Goal: Information Seeking & Learning: Stay updated

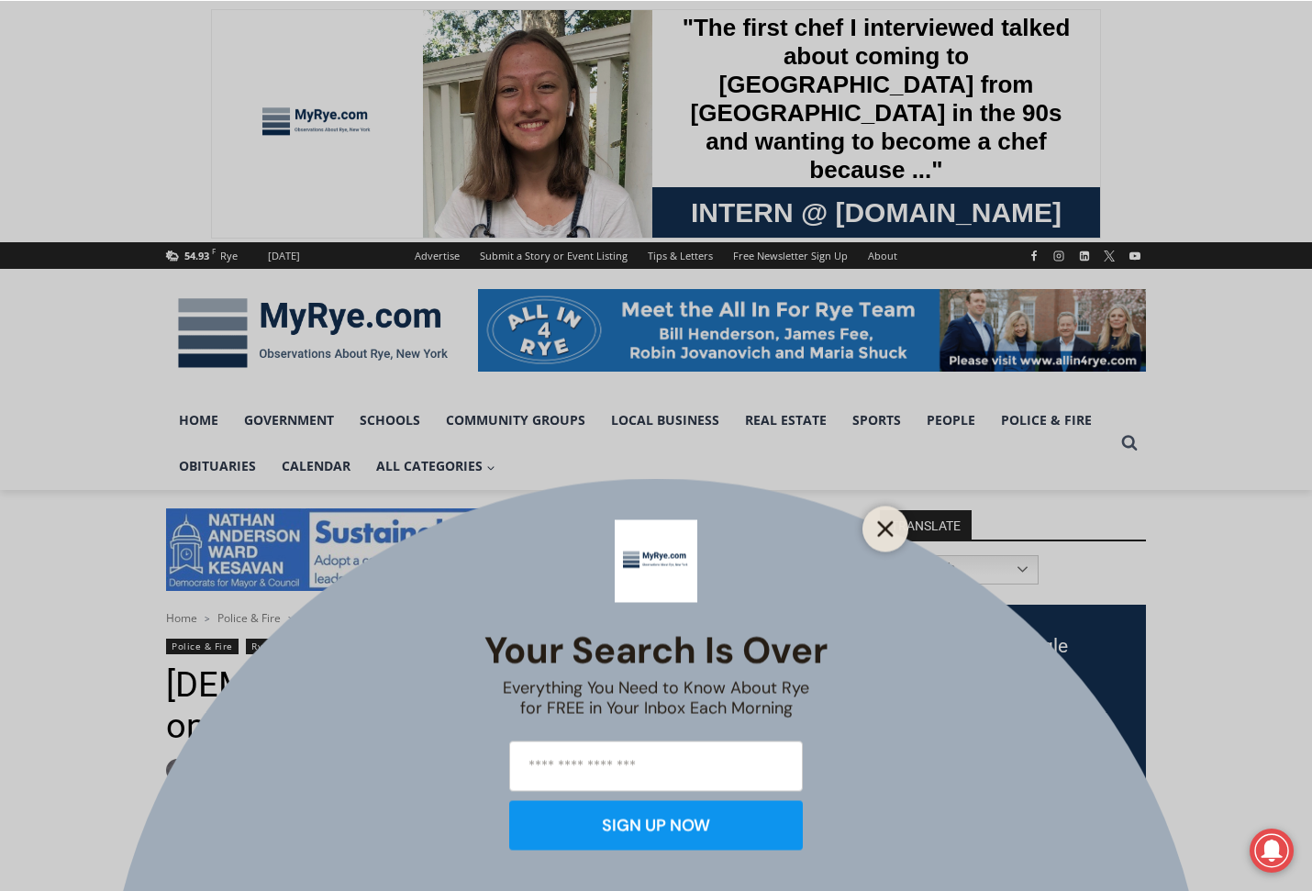
click at [881, 527] on icon "Close" at bounding box center [885, 528] width 17 height 17
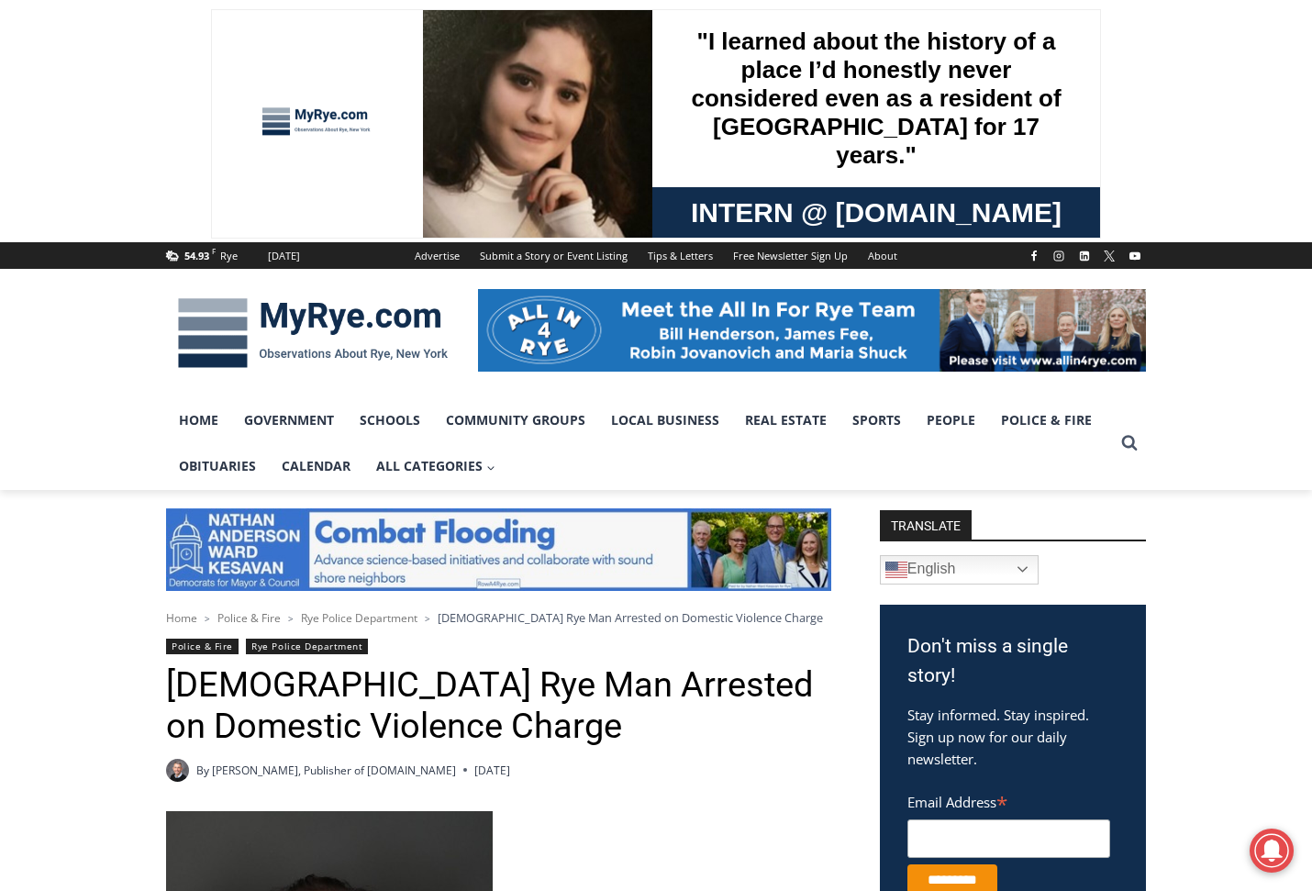
click at [330, 318] on img at bounding box center [313, 332] width 294 height 95
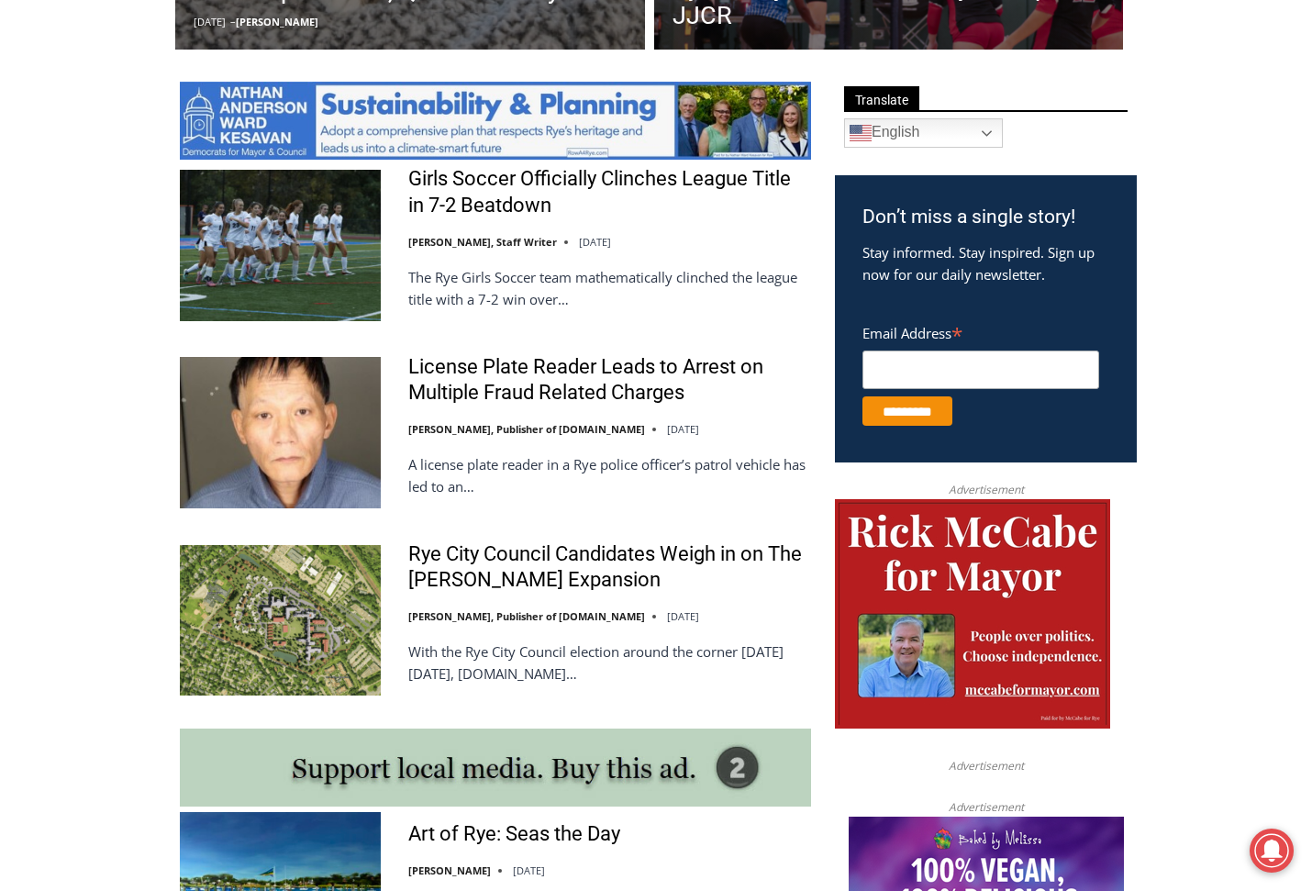
scroll to position [1010, 0]
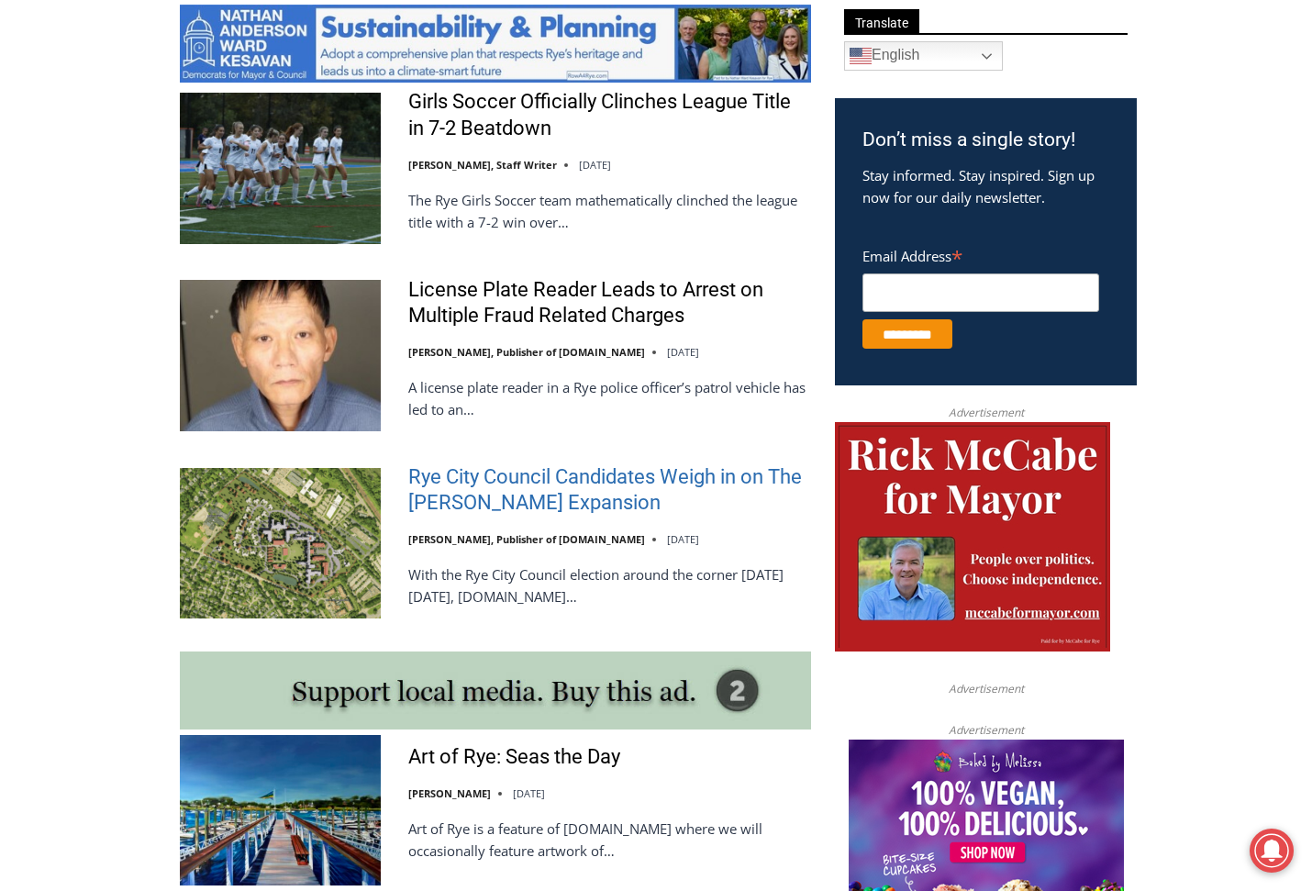
click at [473, 484] on link "Rye City Council Candidates Weigh in on The [PERSON_NAME] Expansion" at bounding box center [609, 490] width 403 height 52
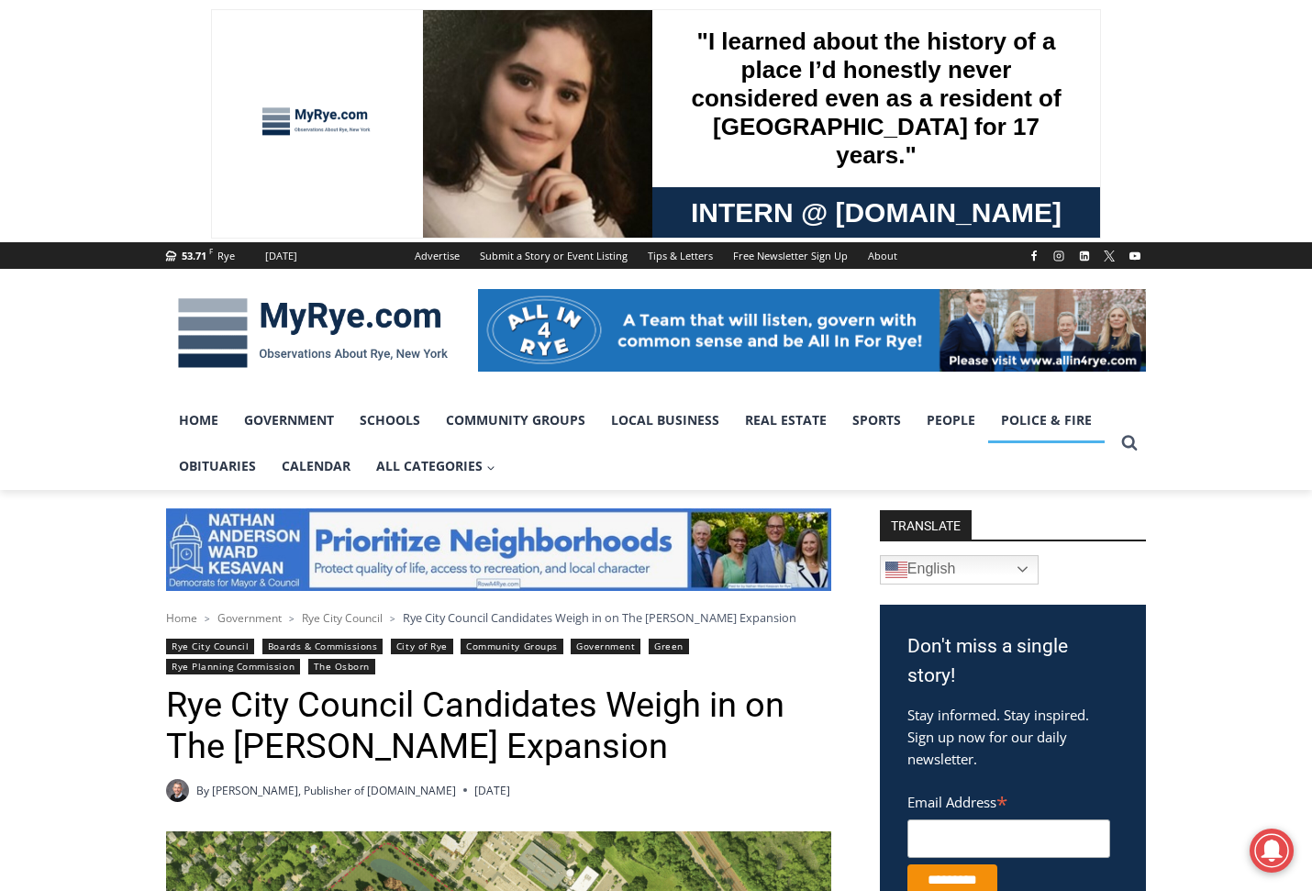
click at [1045, 416] on link "Police & Fire" at bounding box center [1046, 420] width 117 height 46
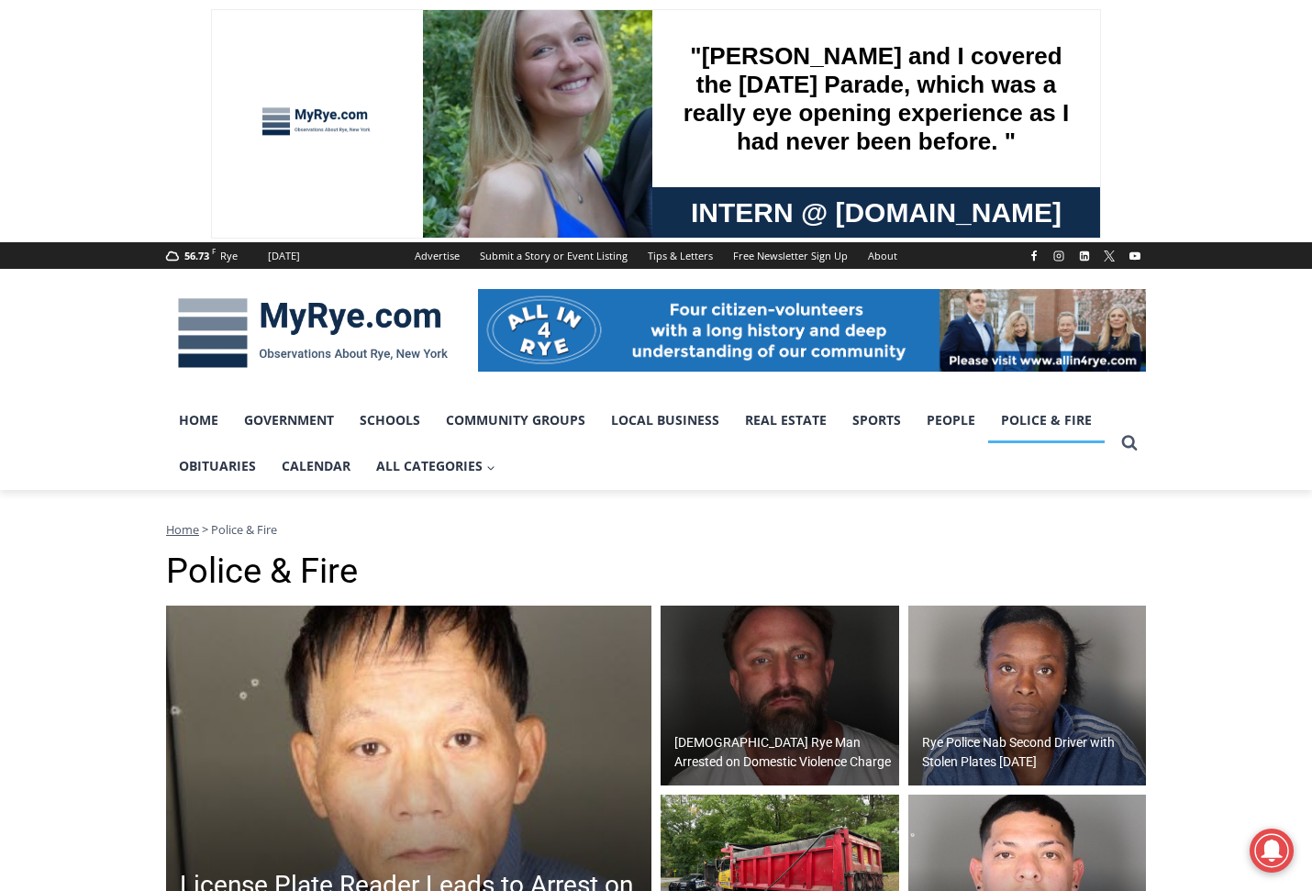
scroll to position [184, 0]
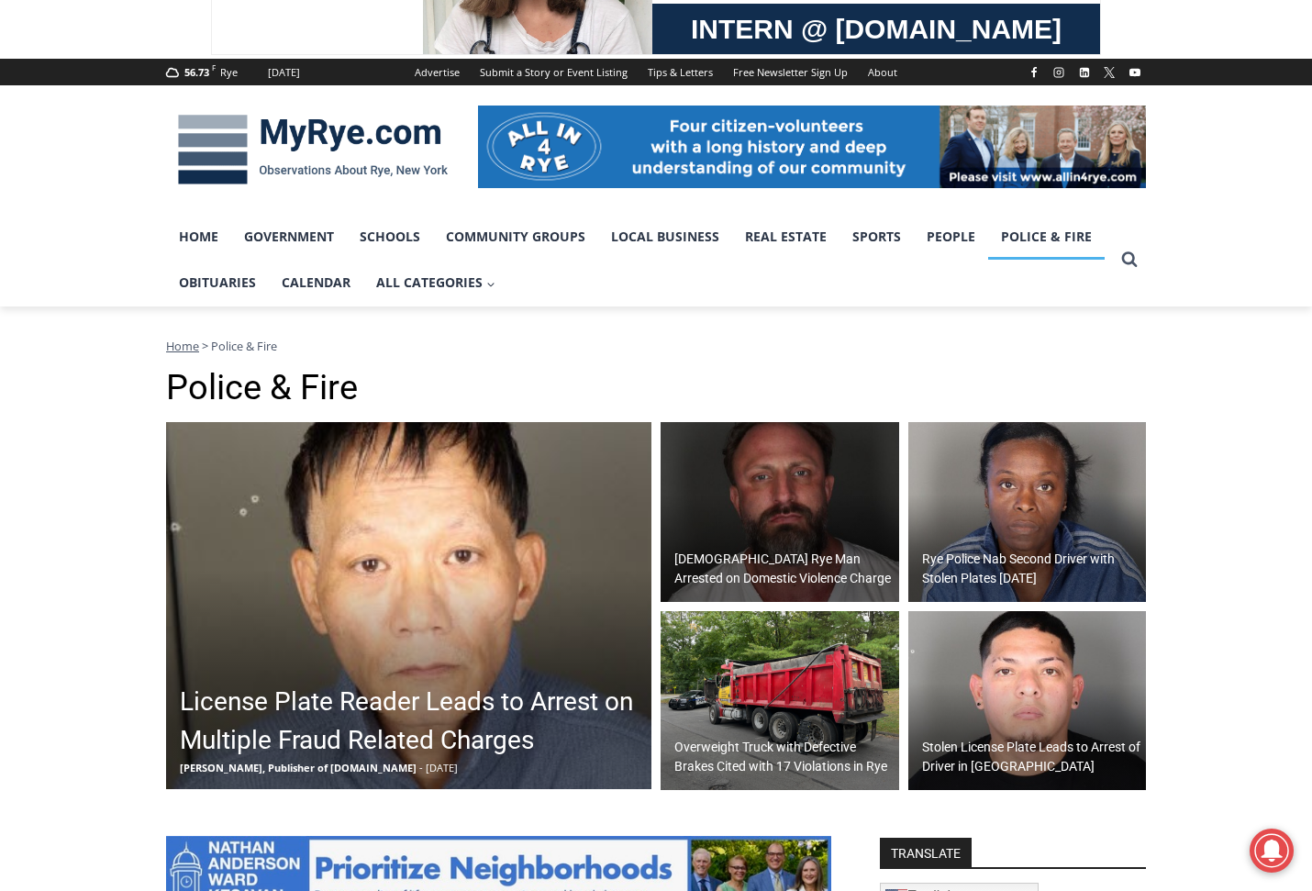
click at [947, 569] on h2 "Rye Police Nab Second Driver with Stolen Plates [DATE]" at bounding box center [1032, 569] width 220 height 39
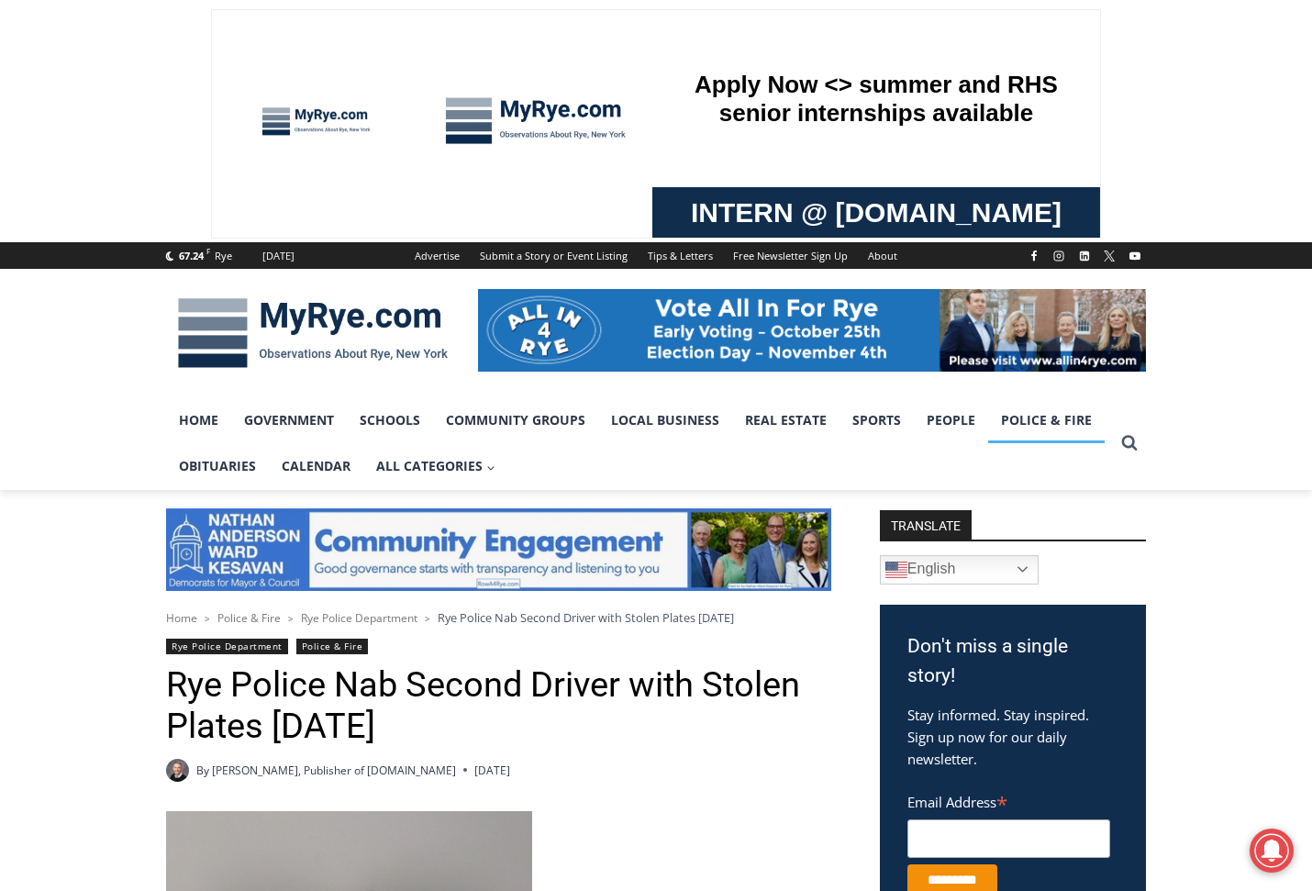
click at [1050, 421] on link "Police & Fire" at bounding box center [1046, 420] width 117 height 46
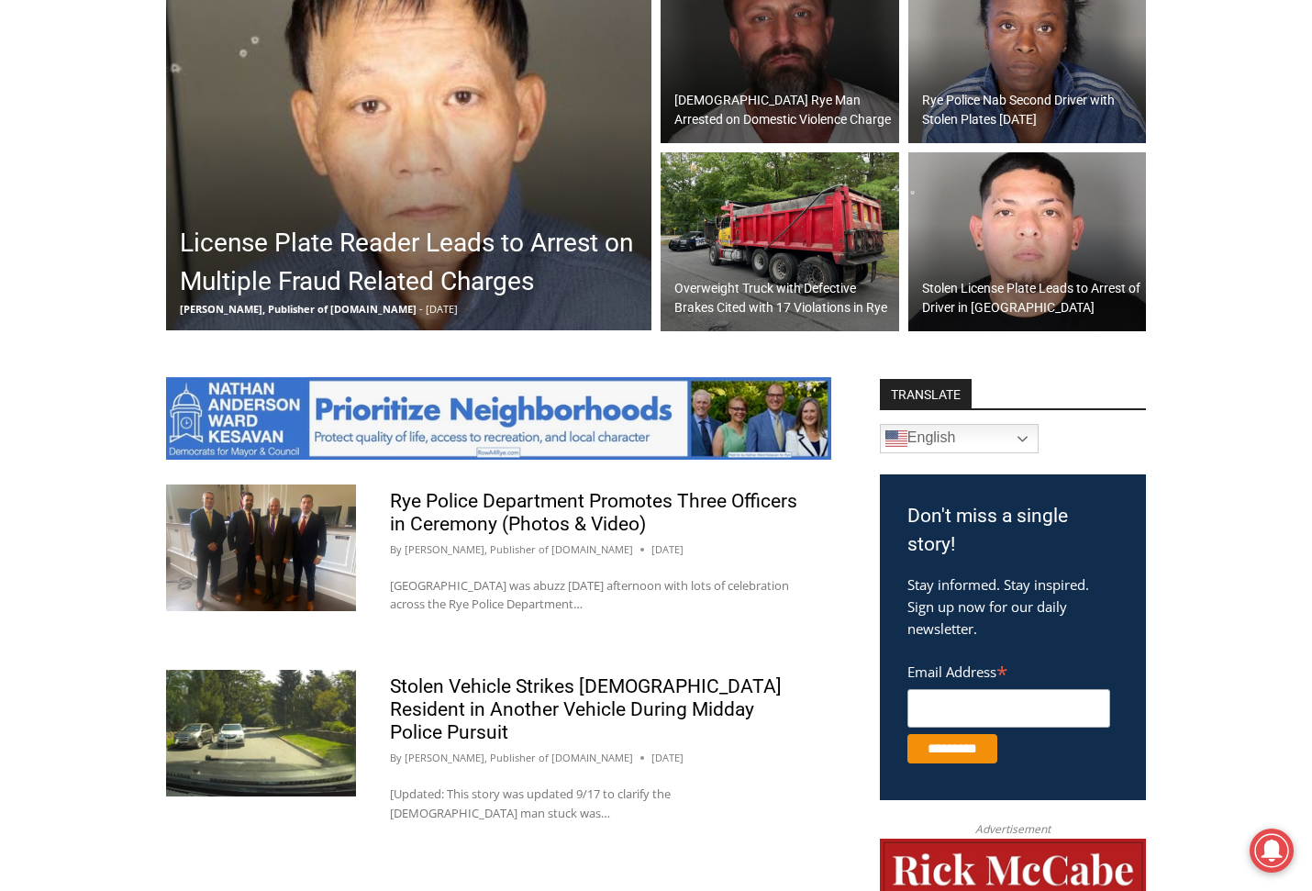
scroll to position [1010, 0]
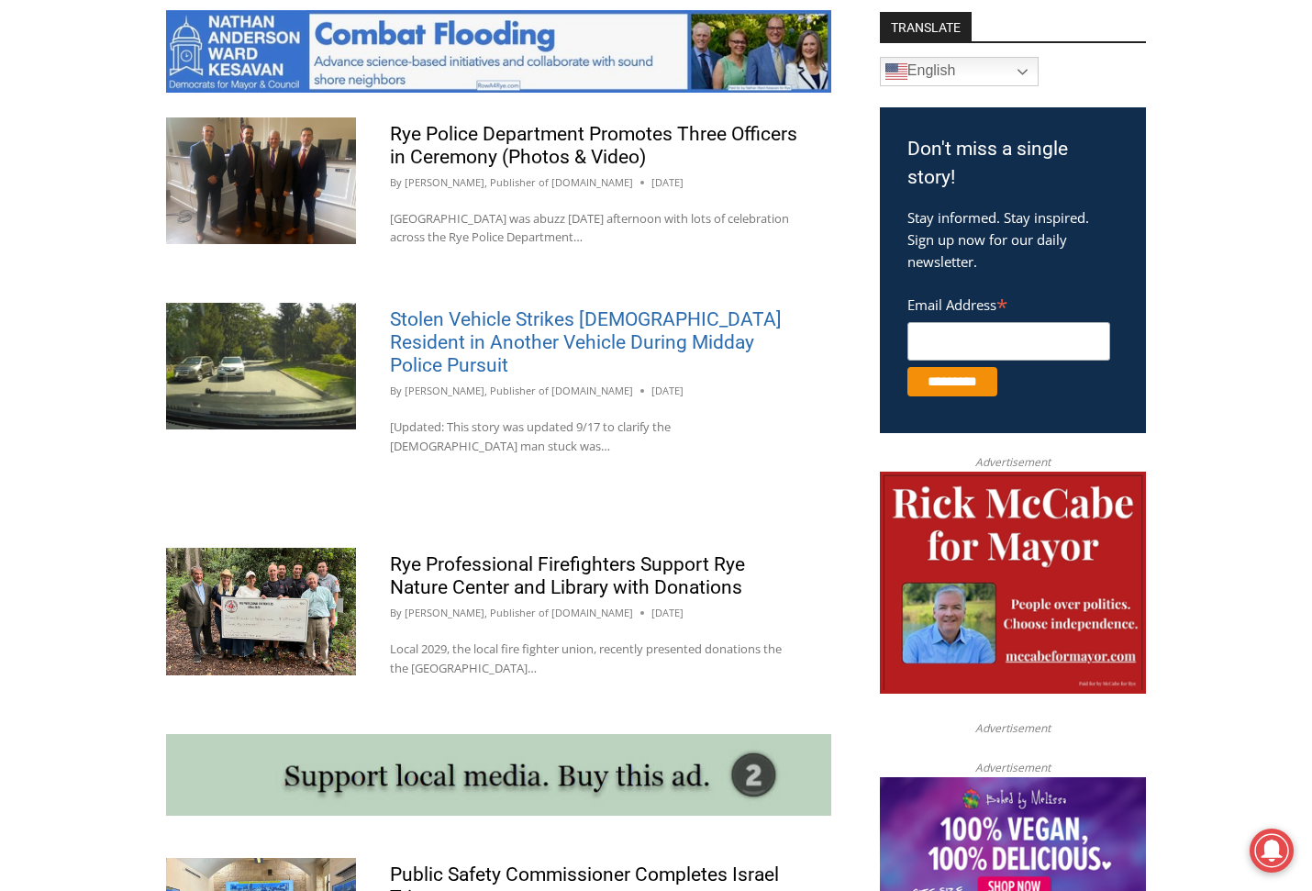
click at [506, 329] on link "Stolen Vehicle Strikes [DEMOGRAPHIC_DATA] Resident in Another Vehicle During Mi…" at bounding box center [586, 342] width 392 height 68
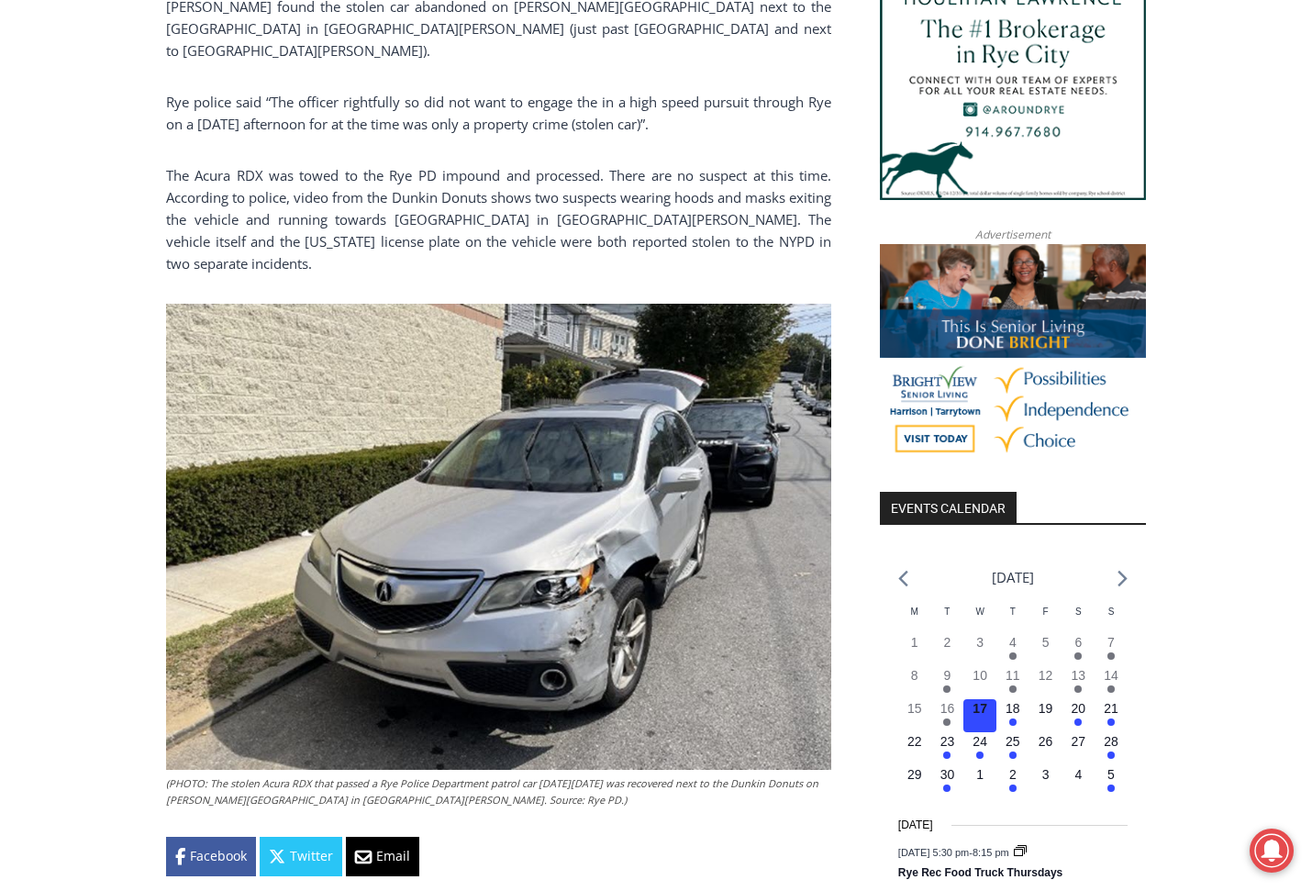
scroll to position [1652, 0]
